Goal: Task Accomplishment & Management: Manage account settings

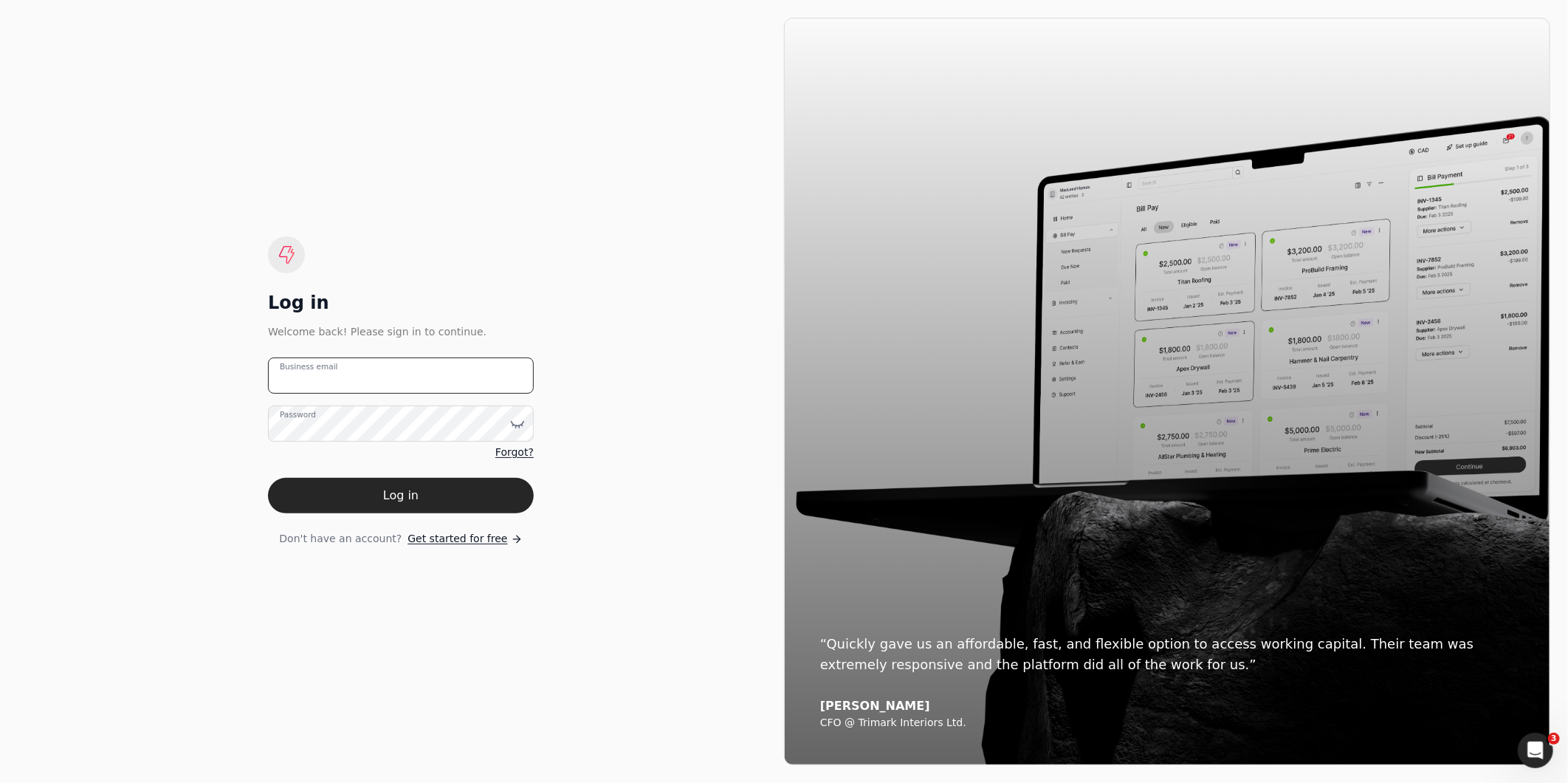
click at [350, 371] on email "Business email" at bounding box center [400, 375] width 266 height 36
type email "[EMAIL_ADDRESS][DOMAIN_NAME]"
click at [268, 478] on button "Log in" at bounding box center [400, 495] width 266 height 35
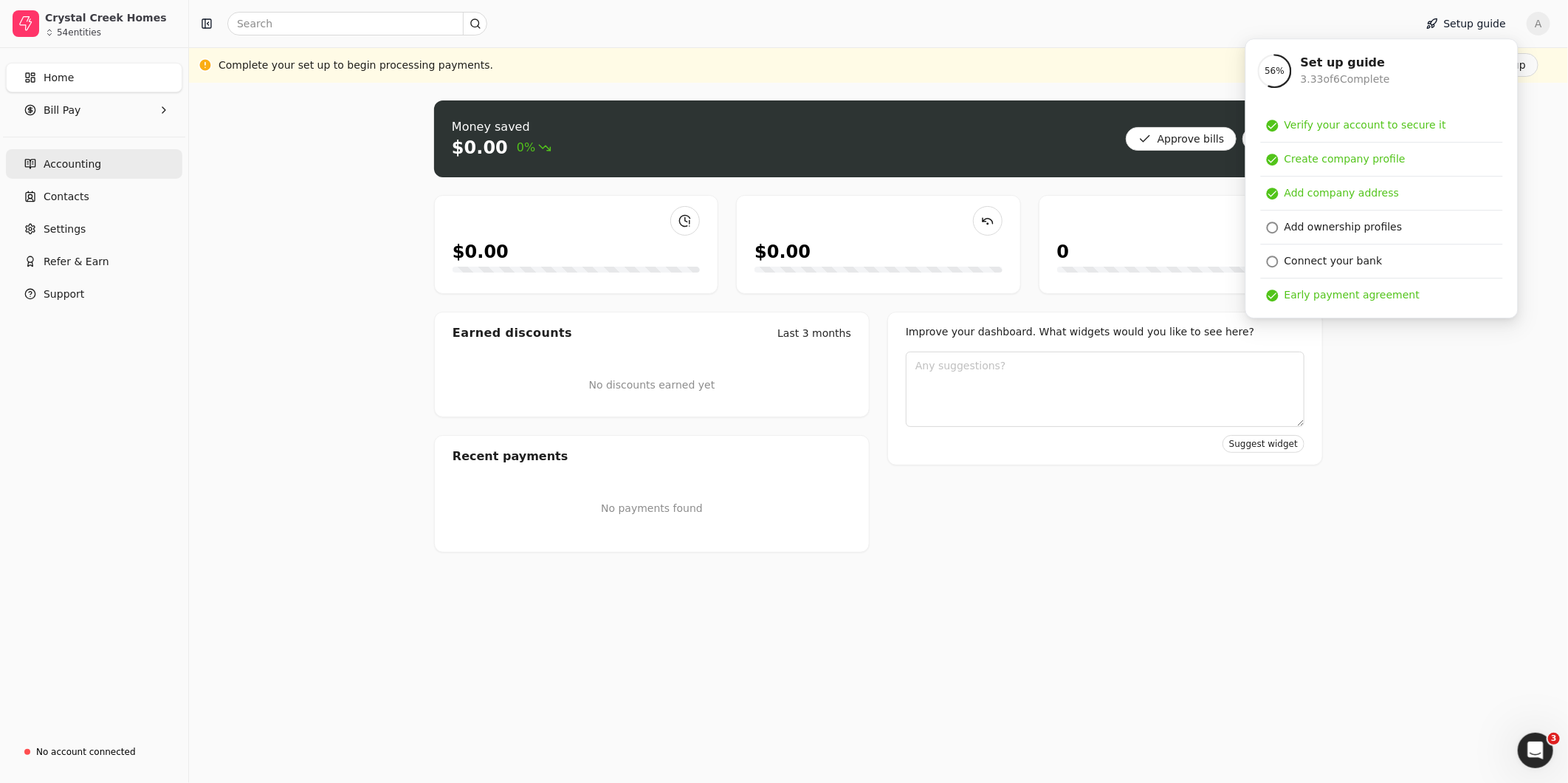
click at [61, 164] on span "Accounting" at bounding box center [72, 164] width 58 height 15
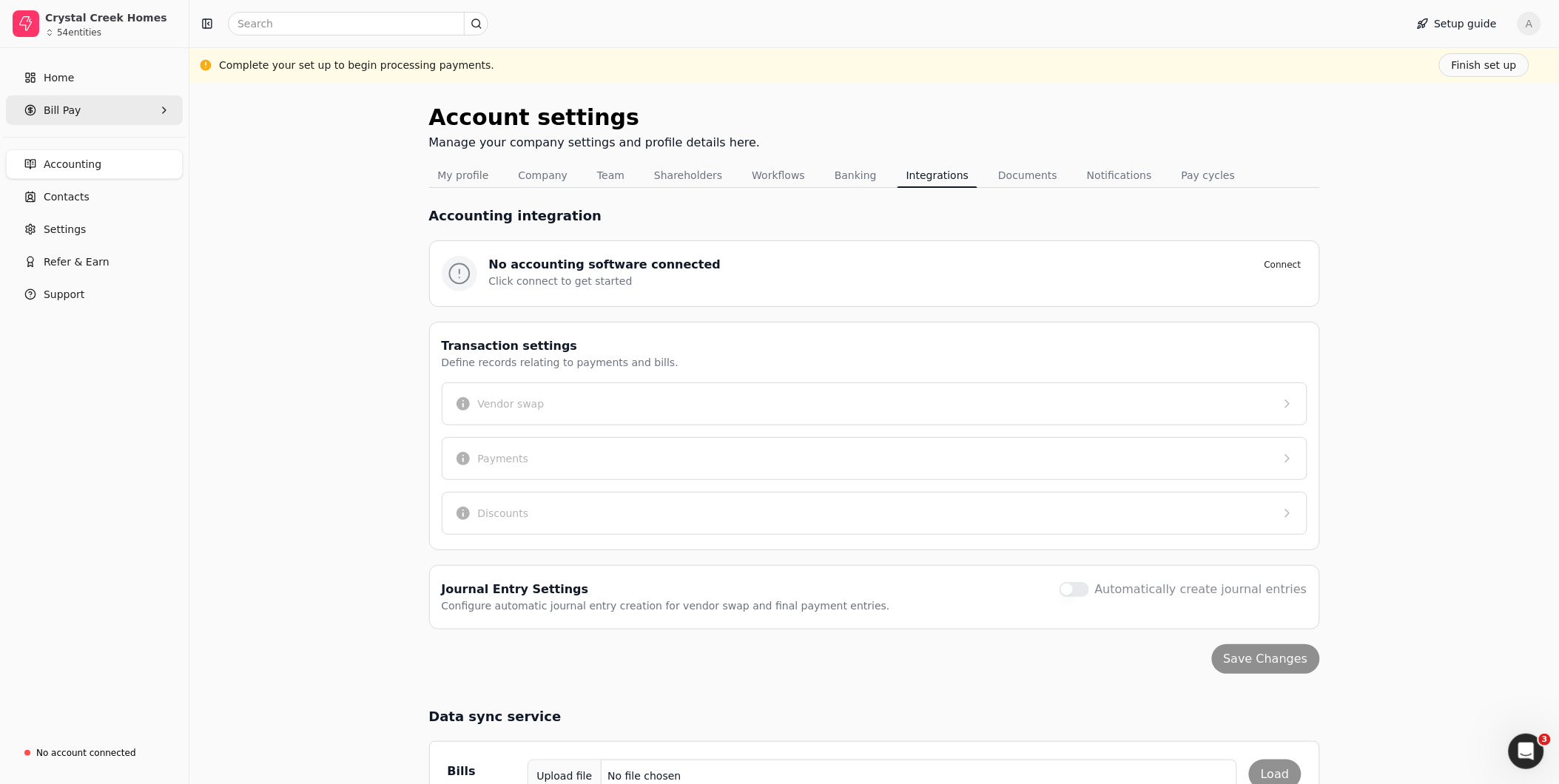
click at [56, 109] on span "Bill Pay" at bounding box center [61, 110] width 37 height 15
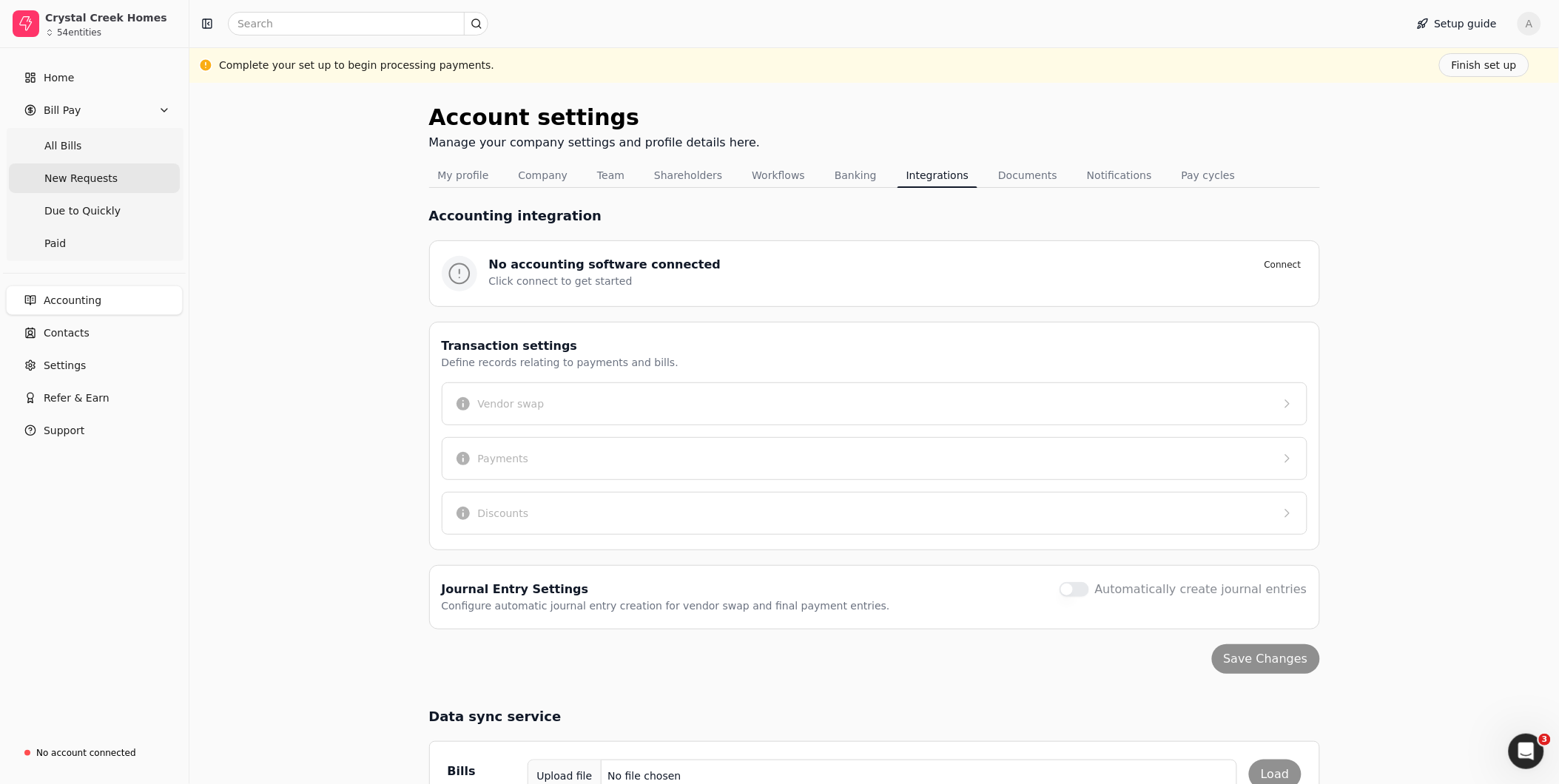
drag, startPoint x: 65, startPoint y: 176, endPoint x: 87, endPoint y: 182, distance: 22.8
click at [68, 176] on span "New Requests" at bounding box center [80, 178] width 73 height 15
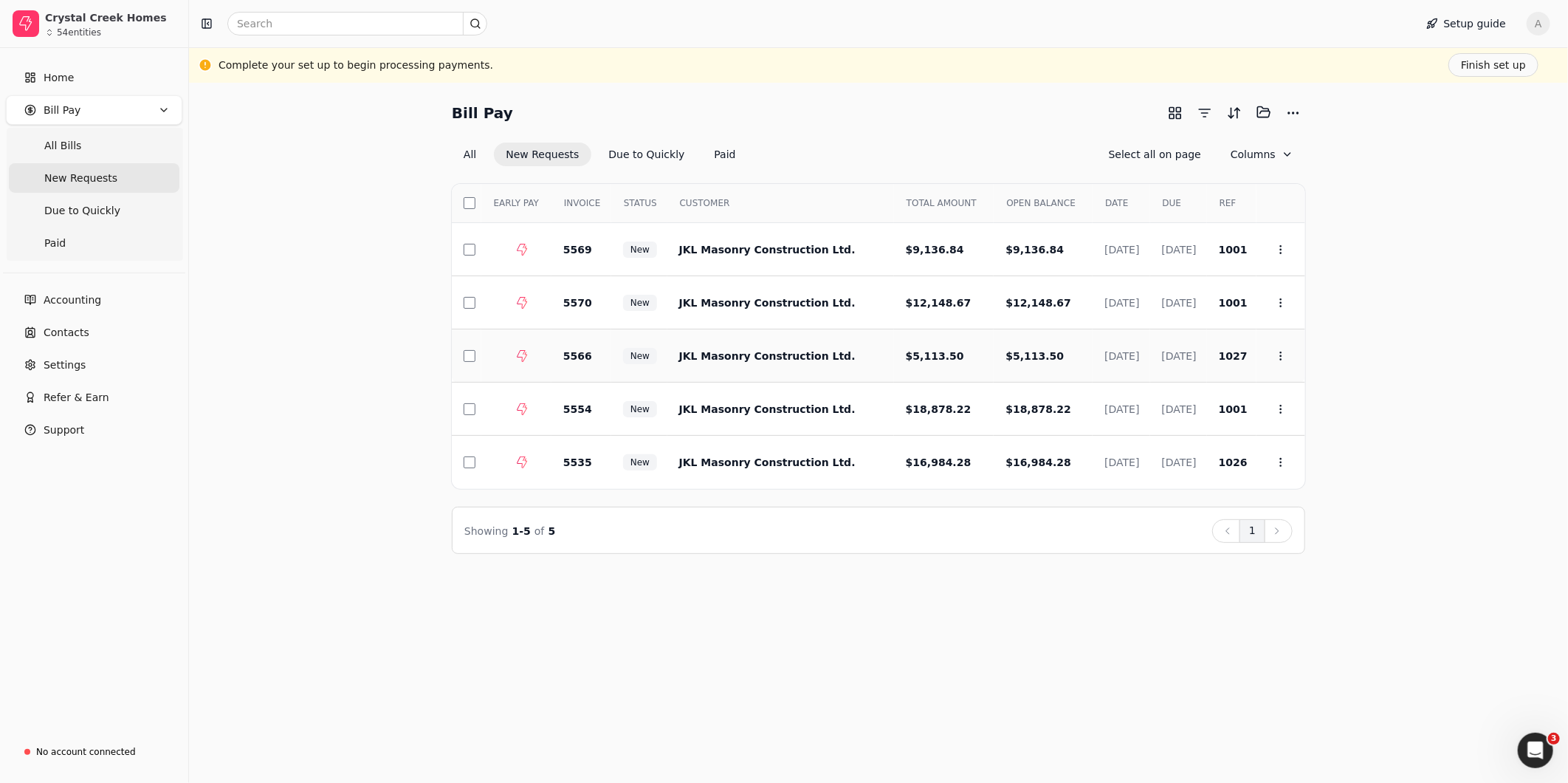
click at [467, 364] on td at bounding box center [466, 355] width 30 height 53
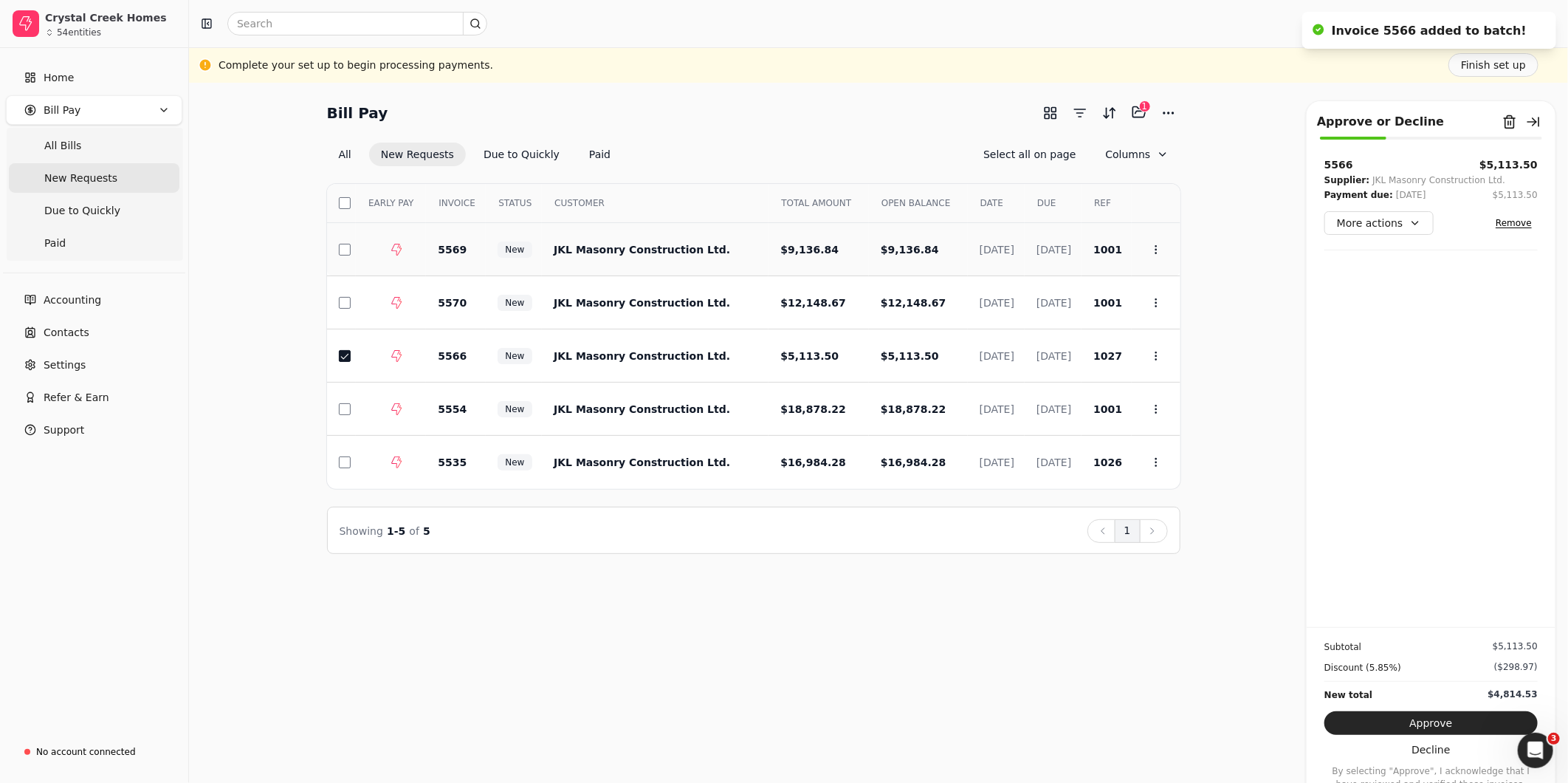
click at [356, 262] on td at bounding box center [391, 249] width 70 height 53
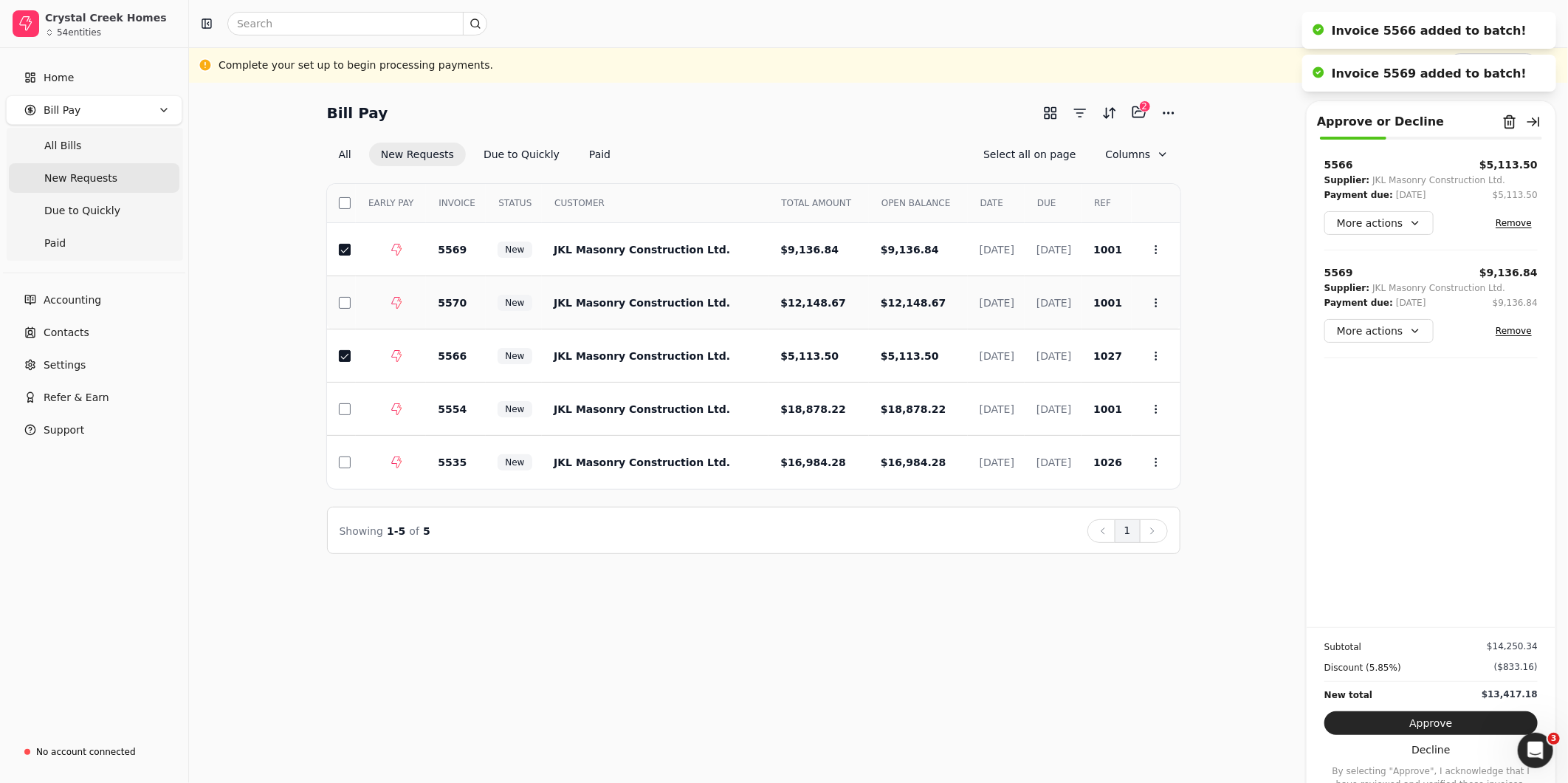
click at [340, 308] on td at bounding box center [342, 302] width 30 height 53
click at [344, 410] on button "button" at bounding box center [344, 409] width 12 height 12
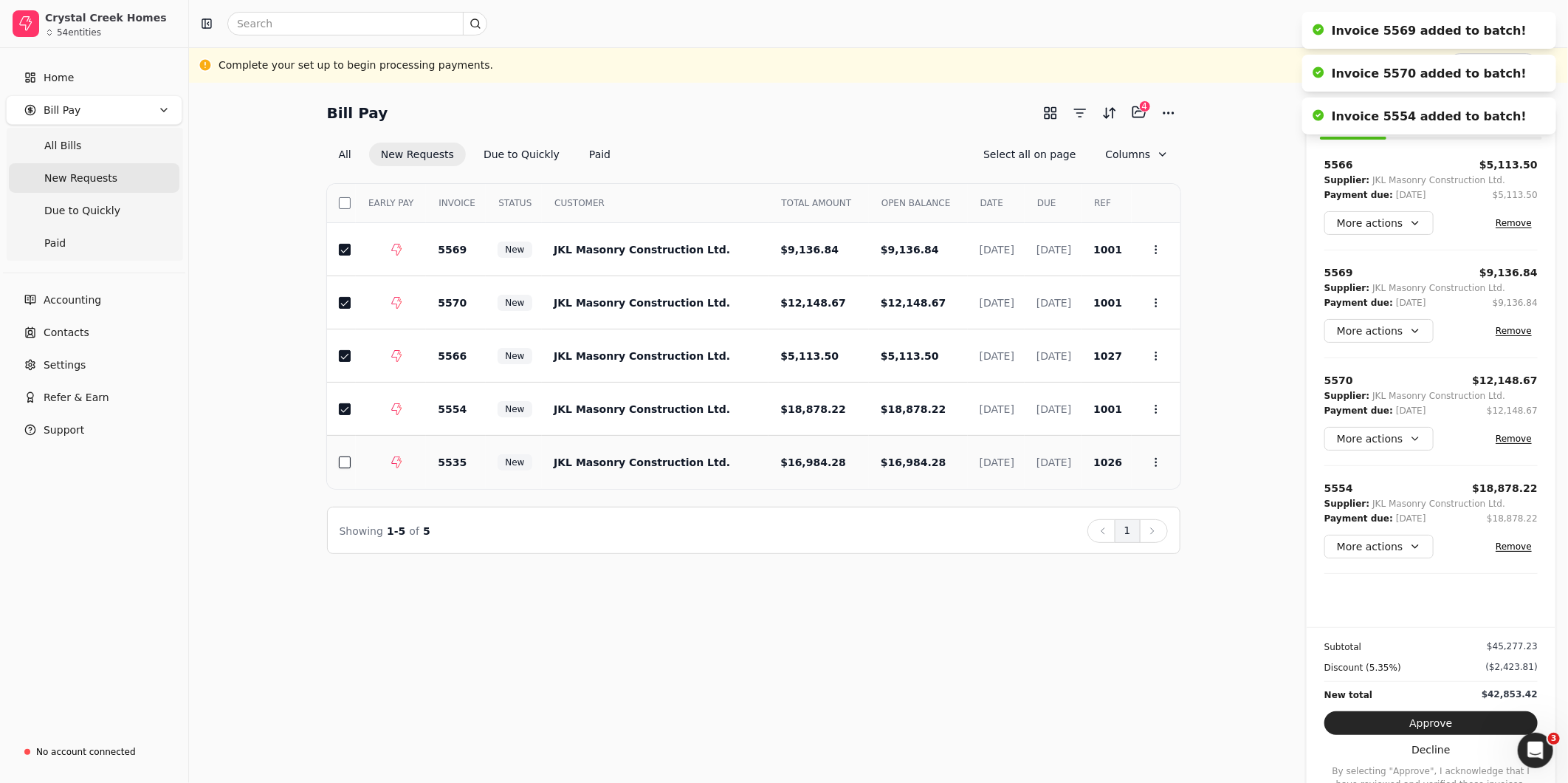
click at [344, 462] on button "button" at bounding box center [344, 462] width 12 height 12
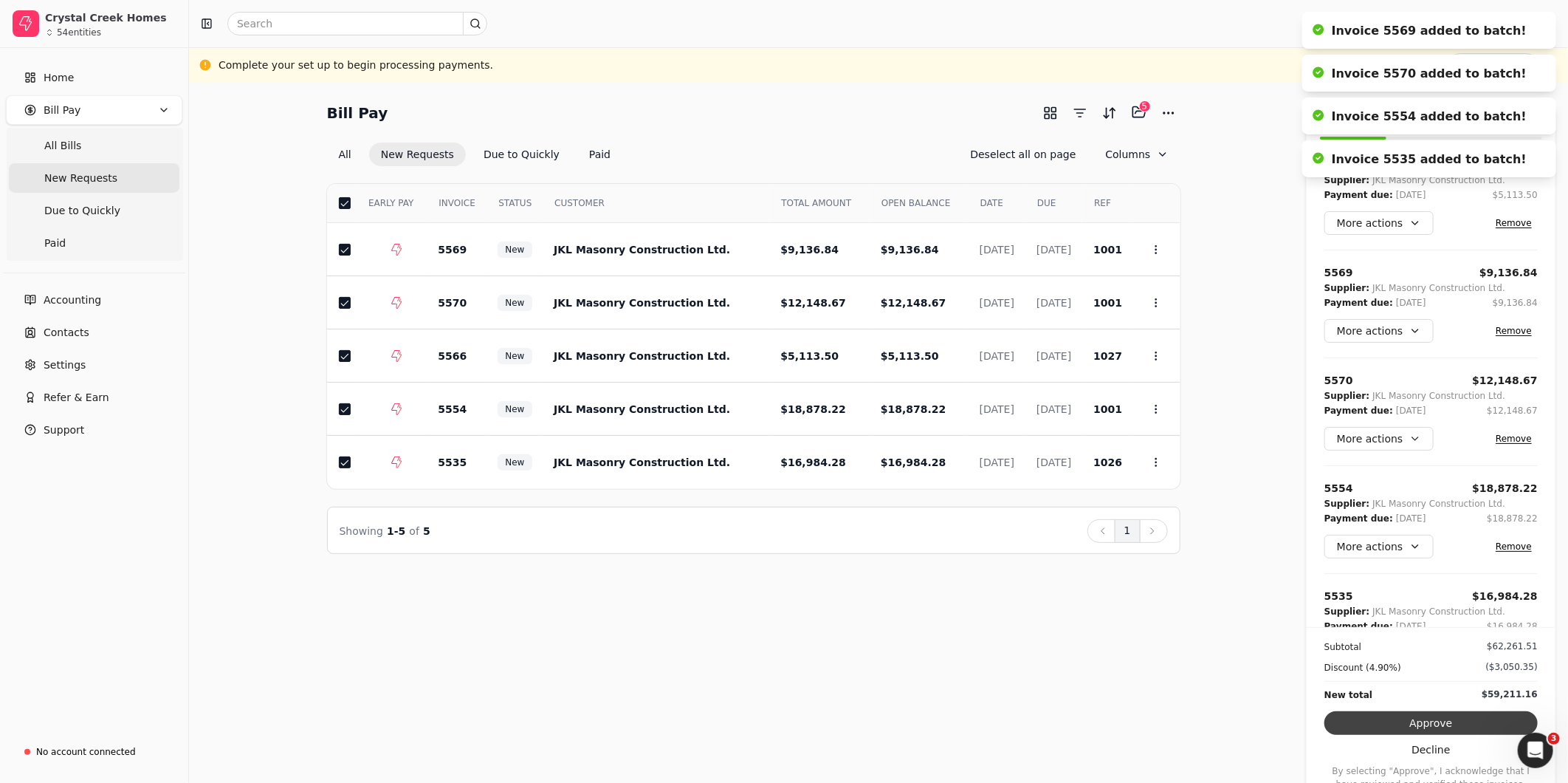
click at [1411, 704] on button "Approve" at bounding box center [1431, 723] width 214 height 23
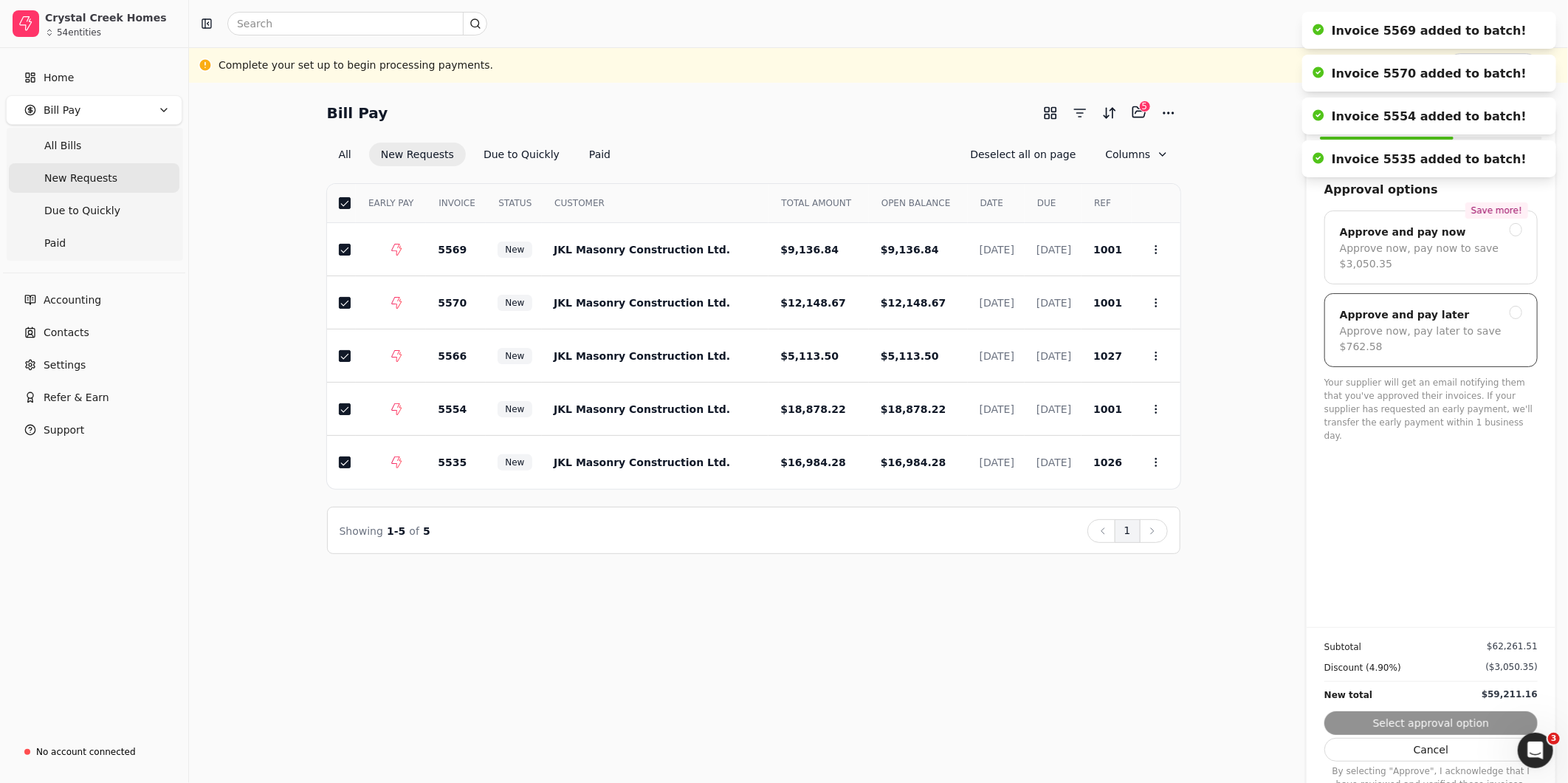
click at [1411, 334] on div "Approve now, pay later to save $762.58" at bounding box center [1431, 339] width 182 height 31
click at [1411, 704] on button "Submit approval" at bounding box center [1431, 723] width 214 height 23
